Goal: Obtain resource: Download file/media

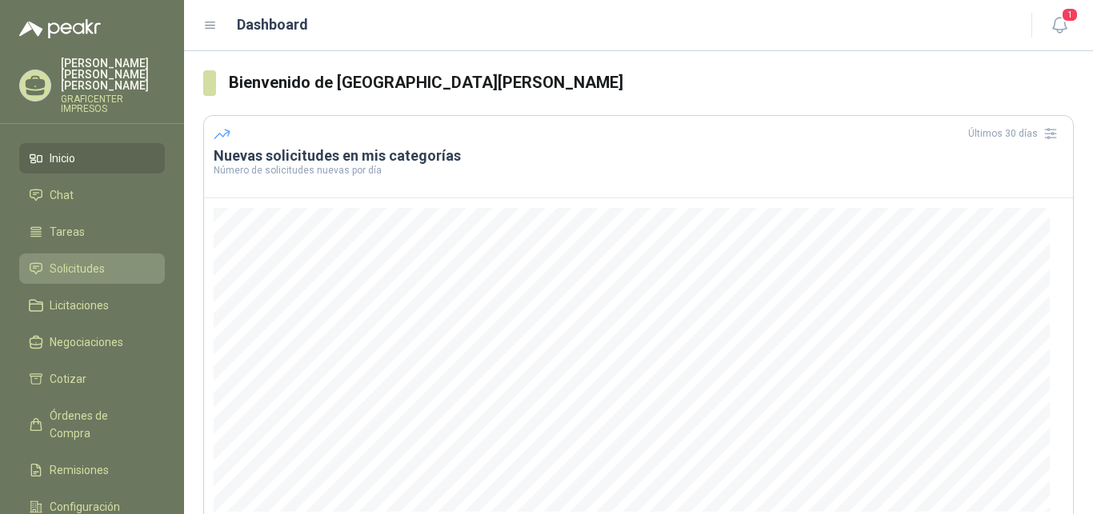
click at [73, 260] on span "Solicitudes" at bounding box center [77, 269] width 55 height 18
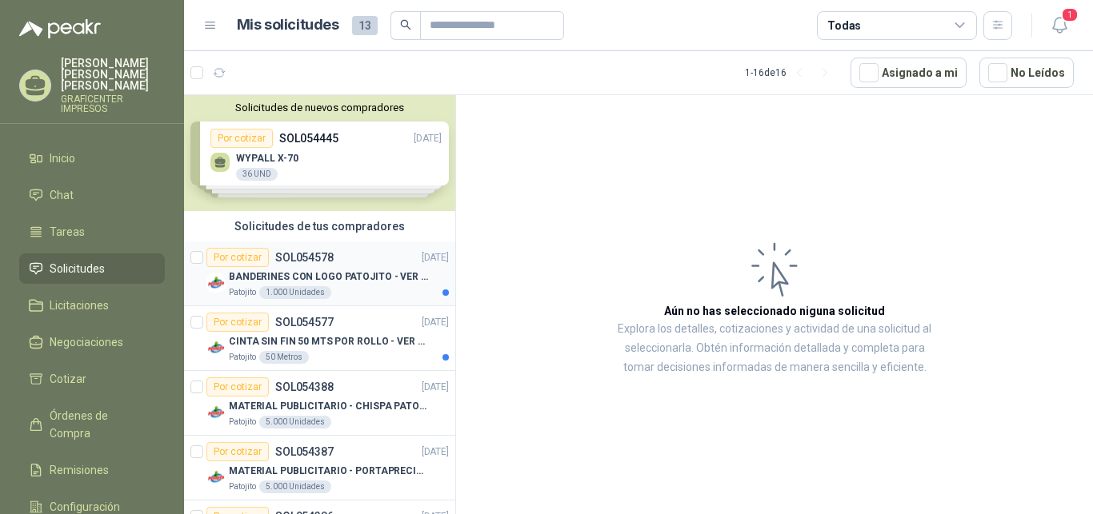
click at [301, 275] on p "BANDERINES CON LOGO PATOJITO - VER DOC ADJUNTO" at bounding box center [328, 277] width 199 height 15
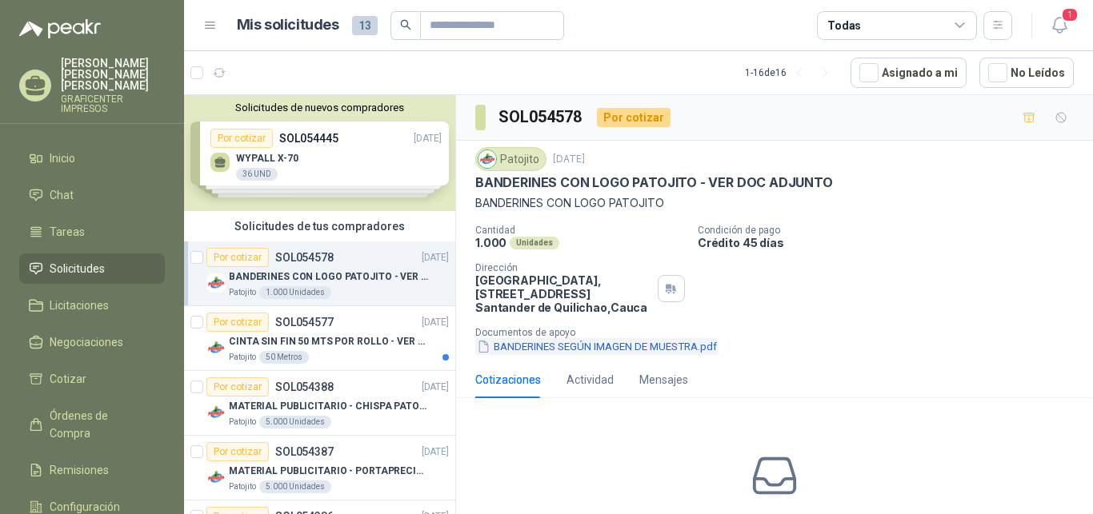
click at [661, 349] on button "BANDERINES SEGÚN IMAGEN DE MUESTRA.pdf" at bounding box center [596, 346] width 243 height 17
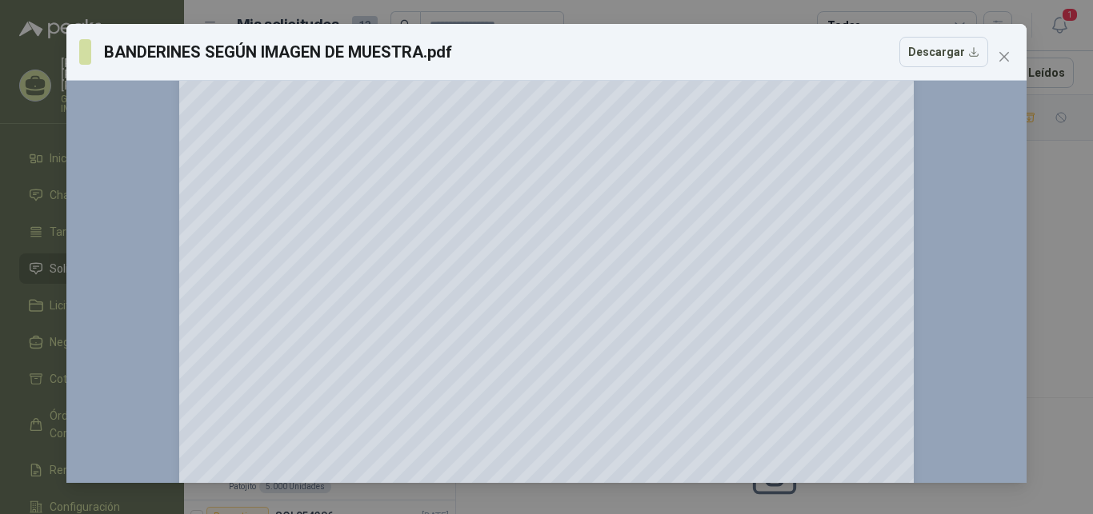
scroll to position [82, 0]
